Goal: Find specific page/section: Find specific page/section

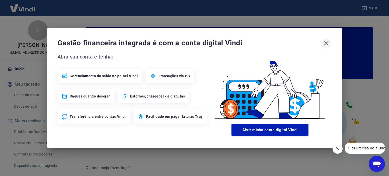
click at [329, 41] on icon "button" at bounding box center [326, 43] width 8 height 8
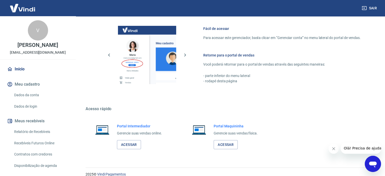
scroll to position [276, 0]
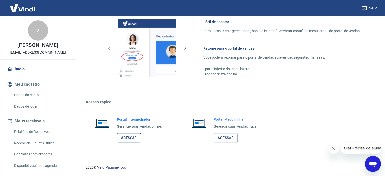
click at [129, 138] on link "Acessar" at bounding box center [129, 137] width 24 height 9
